Goal: Transaction & Acquisition: Book appointment/travel/reservation

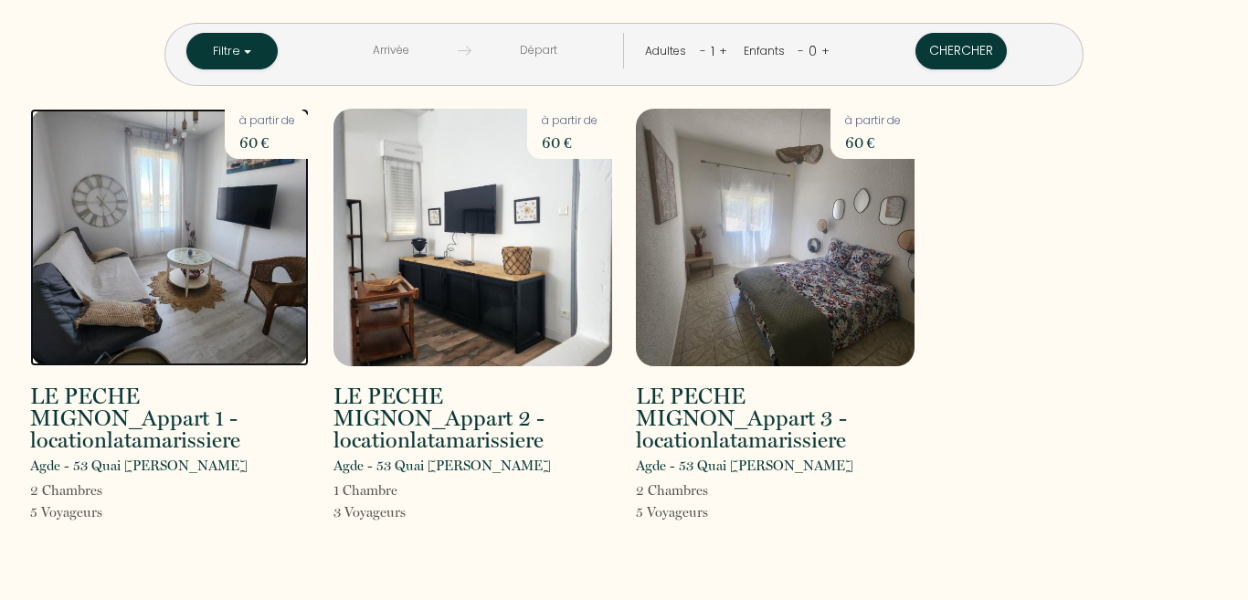
click at [182, 232] on img at bounding box center [169, 238] width 279 height 258
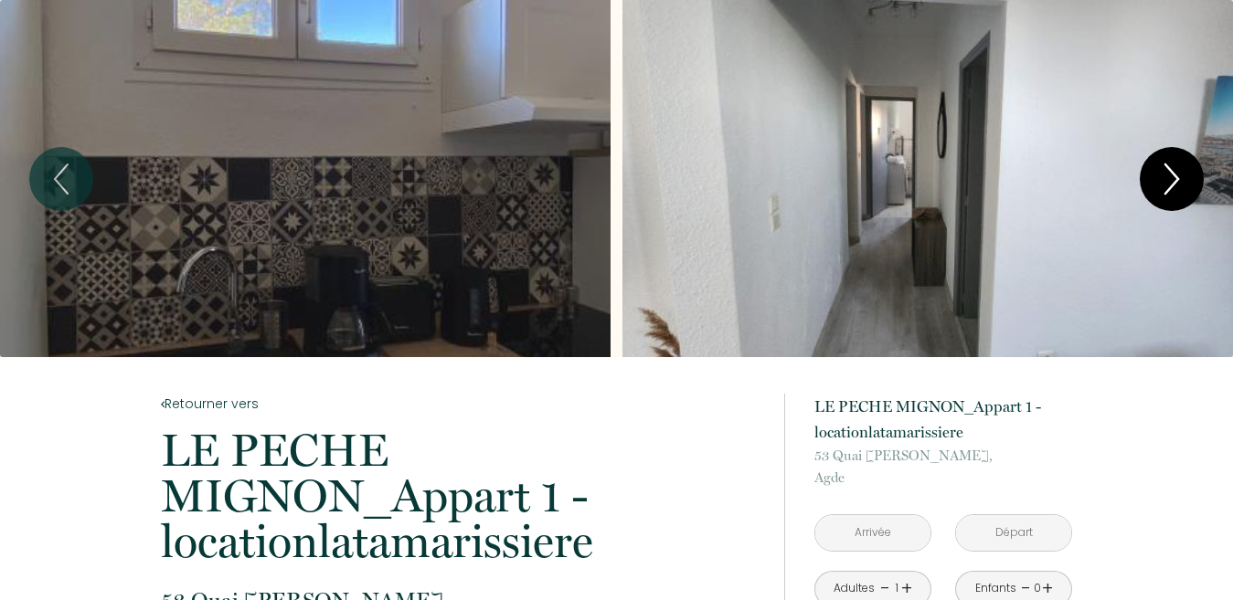
click at [1186, 170] on icon "Next" at bounding box center [1171, 179] width 38 height 55
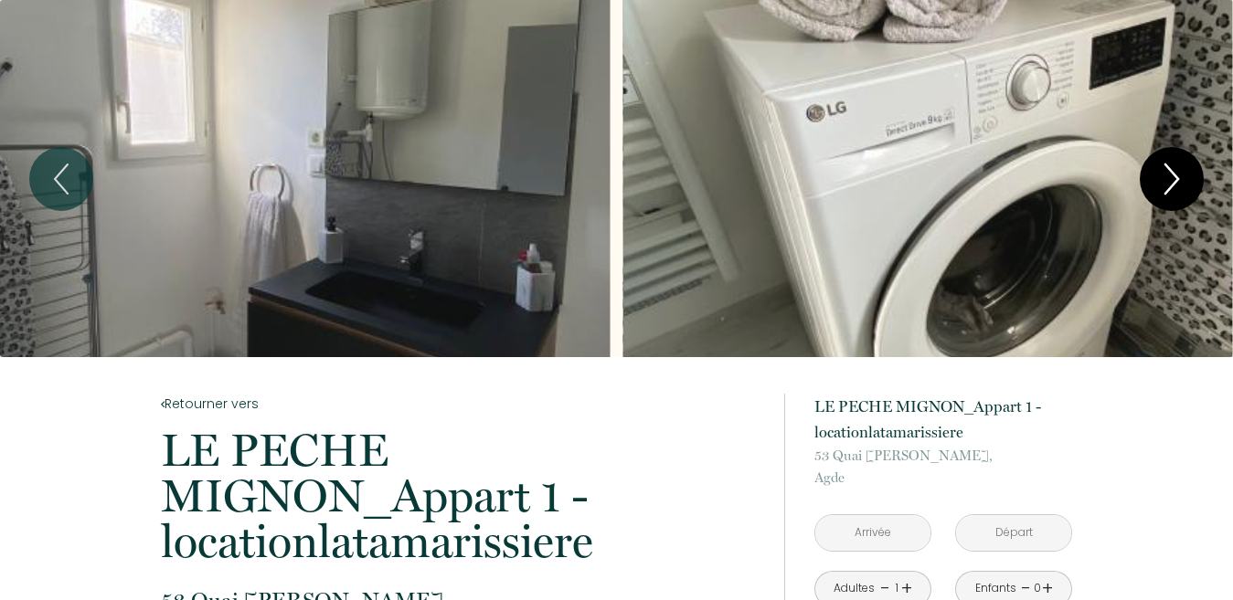
click at [1176, 170] on icon "Next" at bounding box center [1171, 179] width 38 height 55
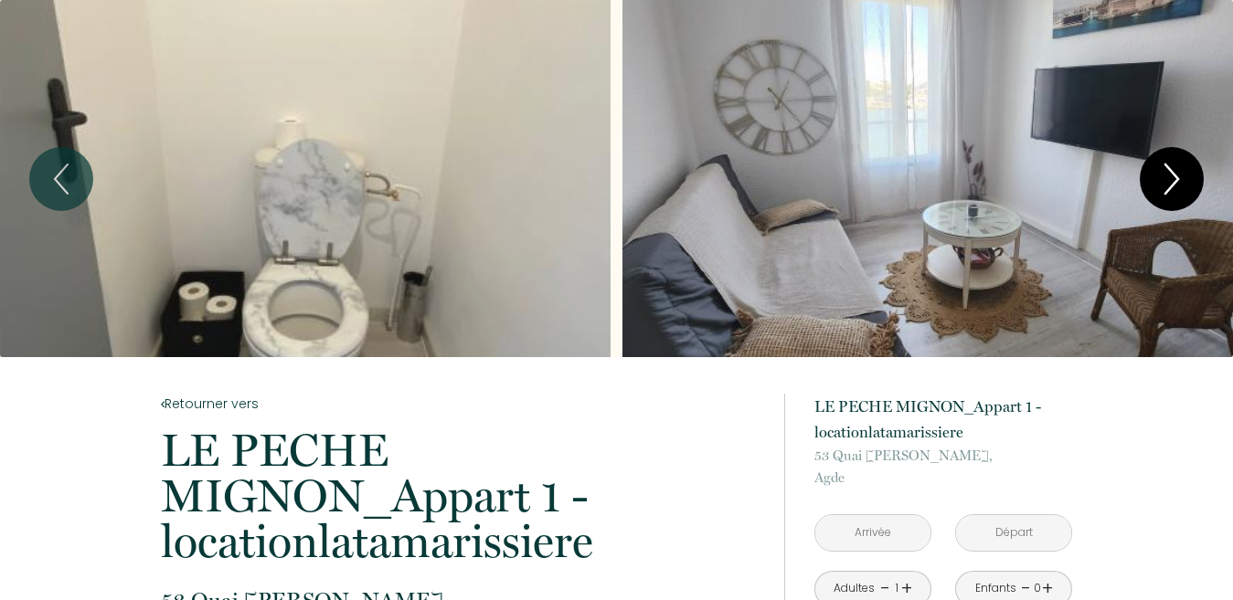
click at [1172, 170] on icon "Next" at bounding box center [1171, 179] width 38 height 55
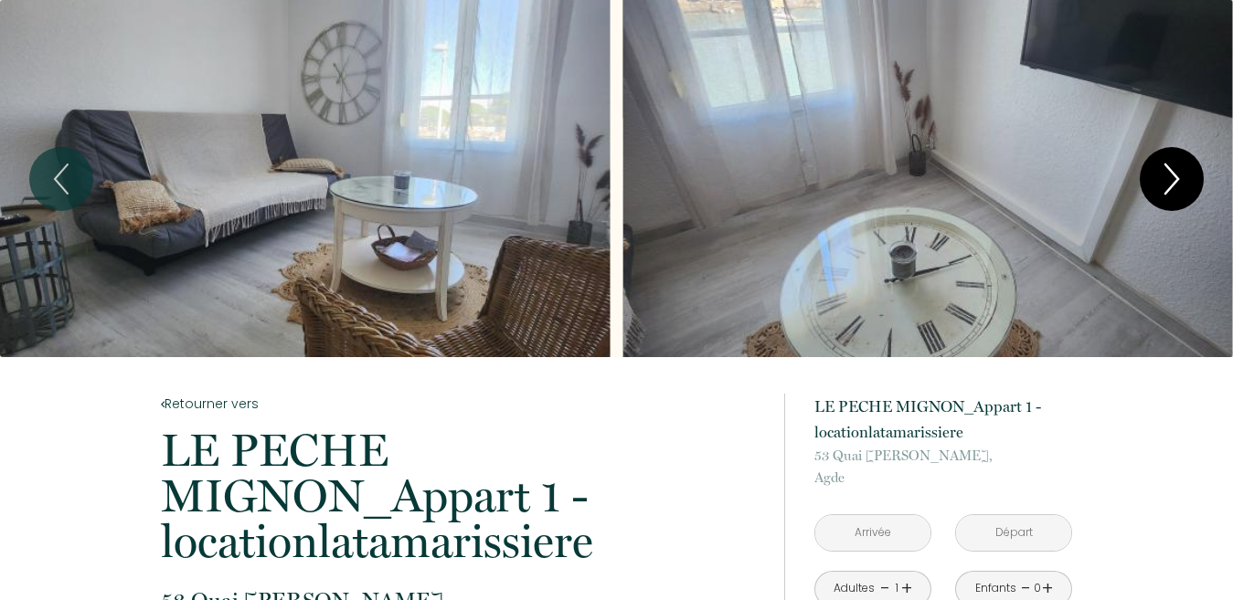
click at [1172, 170] on icon "Next" at bounding box center [1171, 179] width 38 height 55
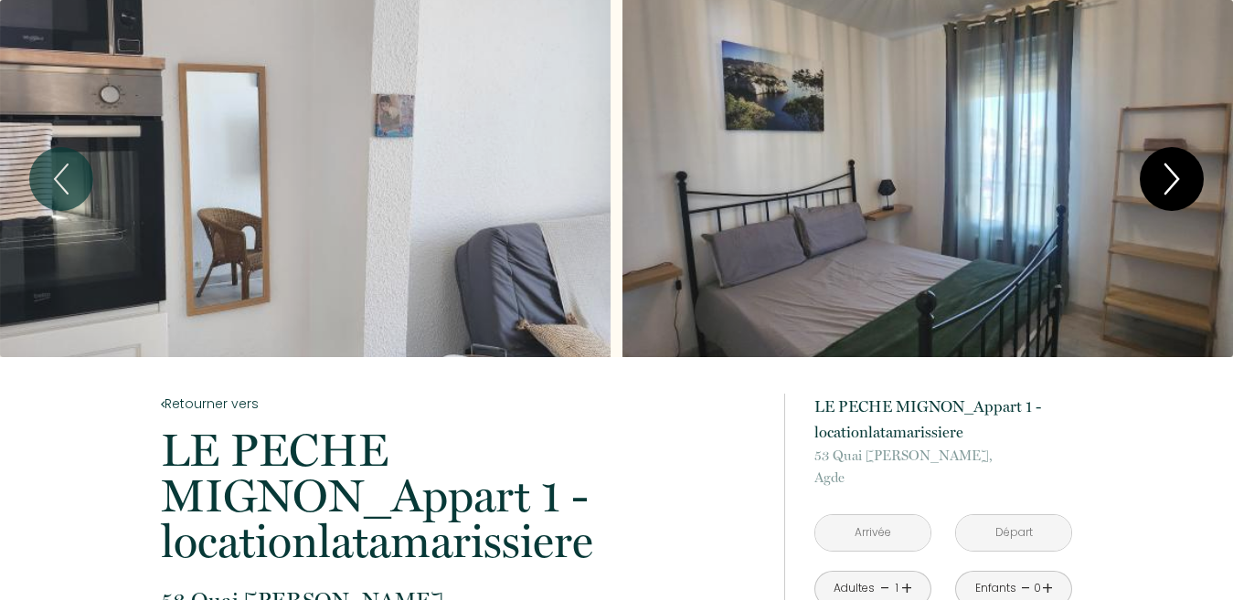
click at [1172, 170] on icon "Next" at bounding box center [1171, 179] width 38 height 55
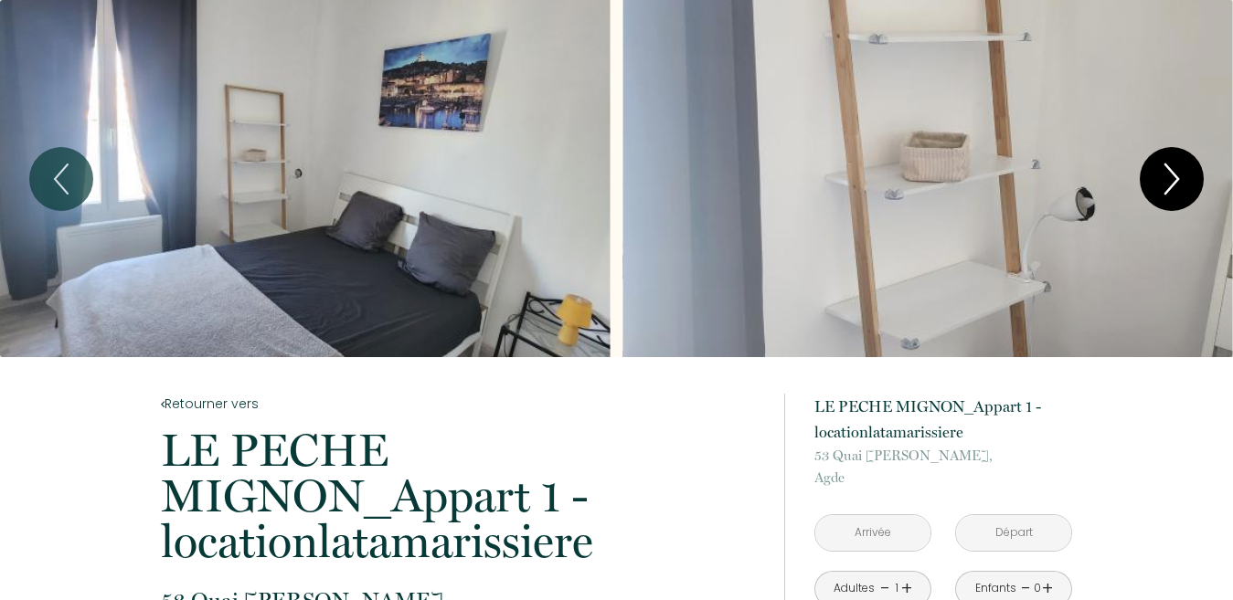
click at [1172, 170] on icon "Next" at bounding box center [1171, 179] width 38 height 55
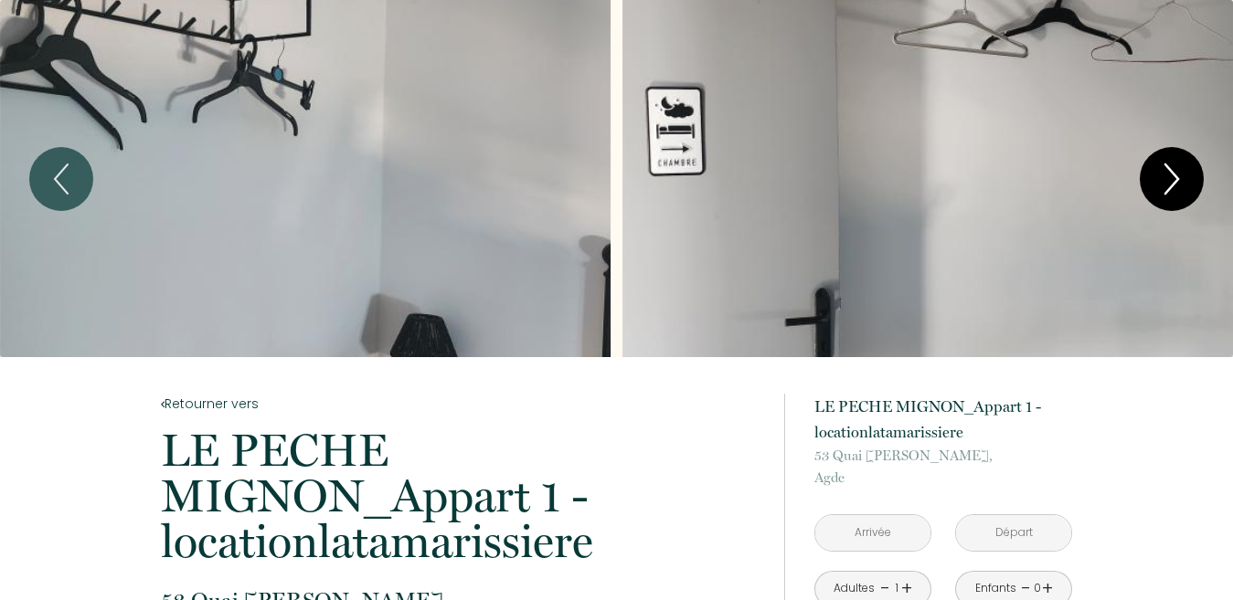
click at [1172, 170] on icon "Next" at bounding box center [1171, 179] width 38 height 55
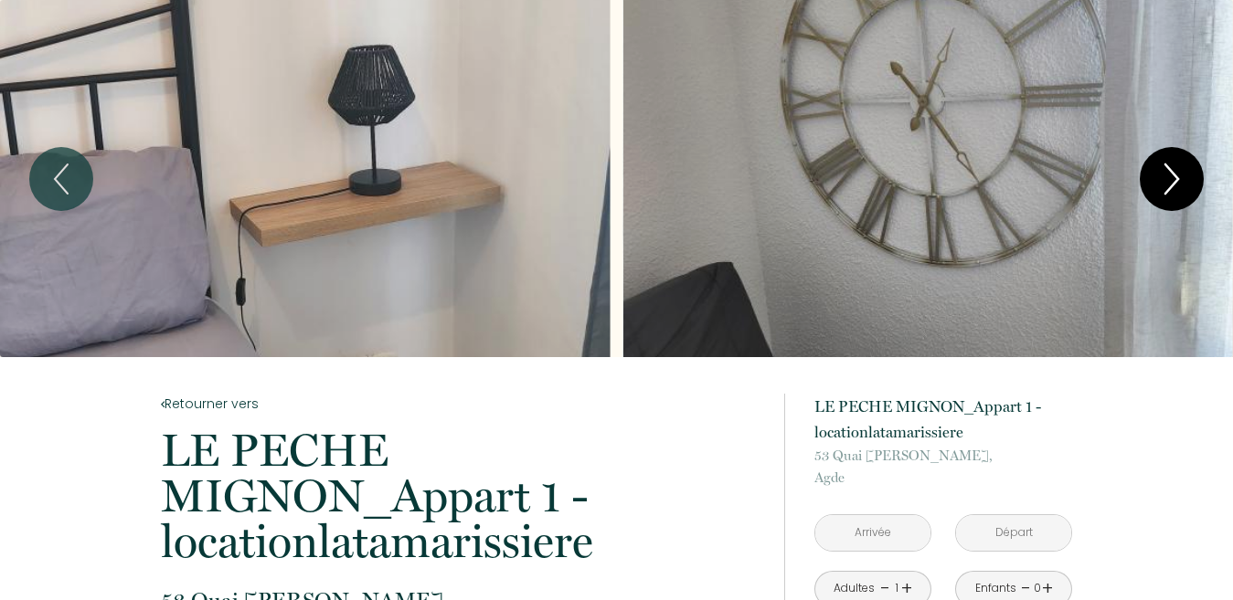
click at [1172, 170] on icon "Next" at bounding box center [1171, 179] width 38 height 55
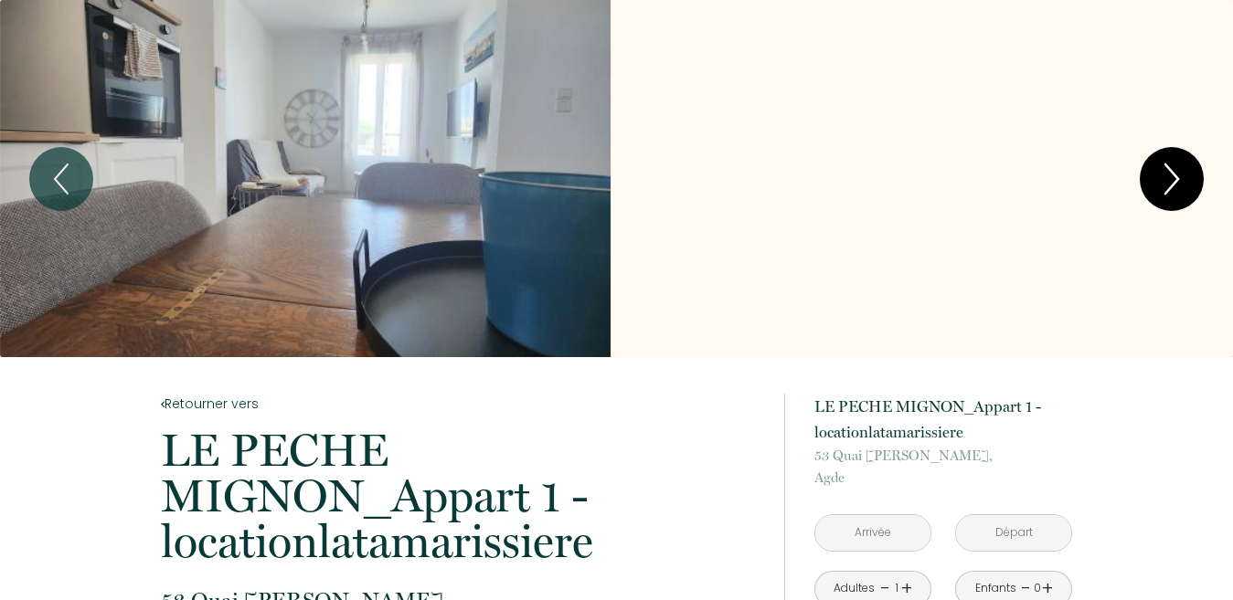
click at [1172, 170] on icon "Next" at bounding box center [1171, 179] width 38 height 55
